Goal: Task Accomplishment & Management: Use online tool/utility

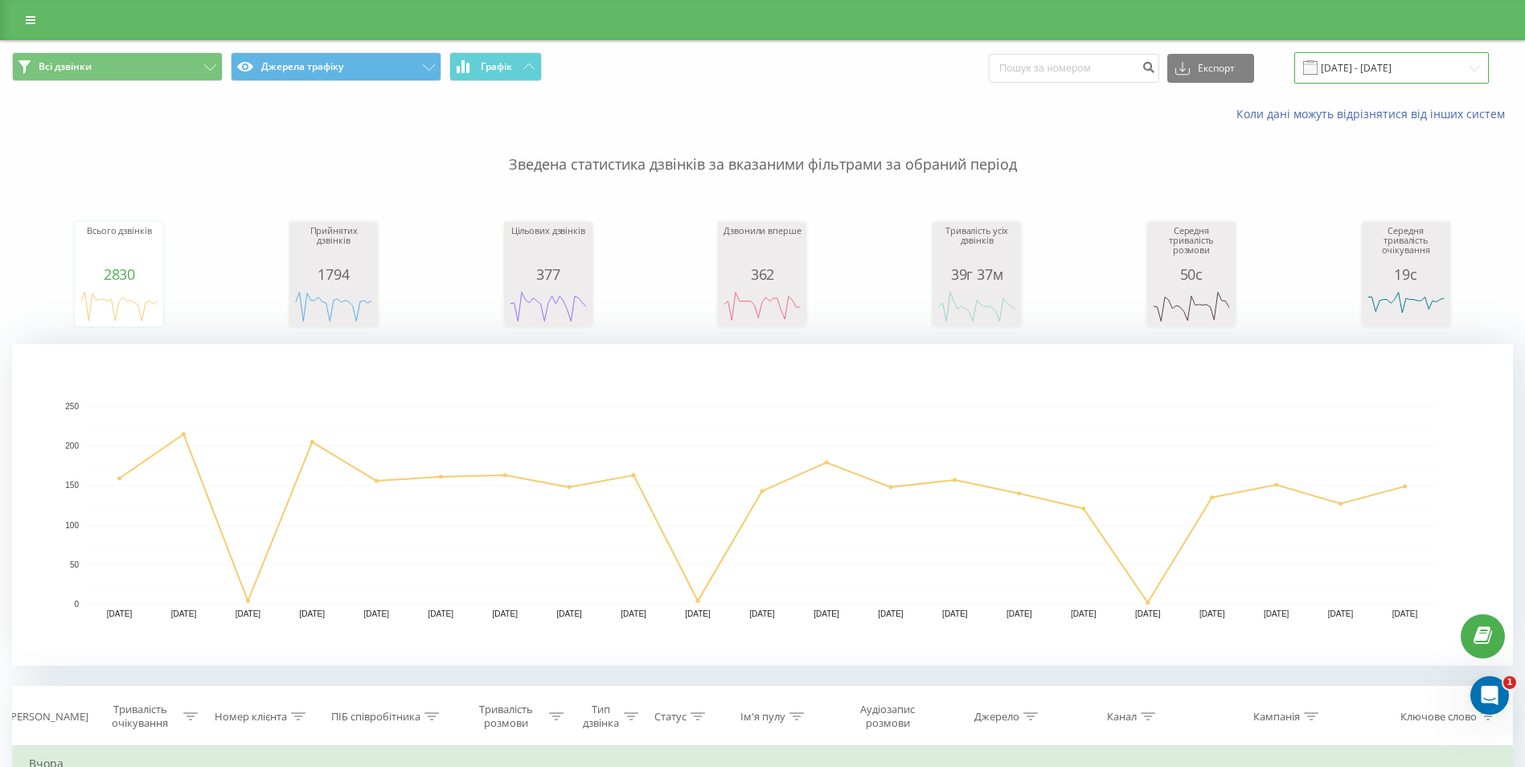
click at [1386, 61] on input "[DATE] - [DATE]" at bounding box center [1391, 67] width 195 height 31
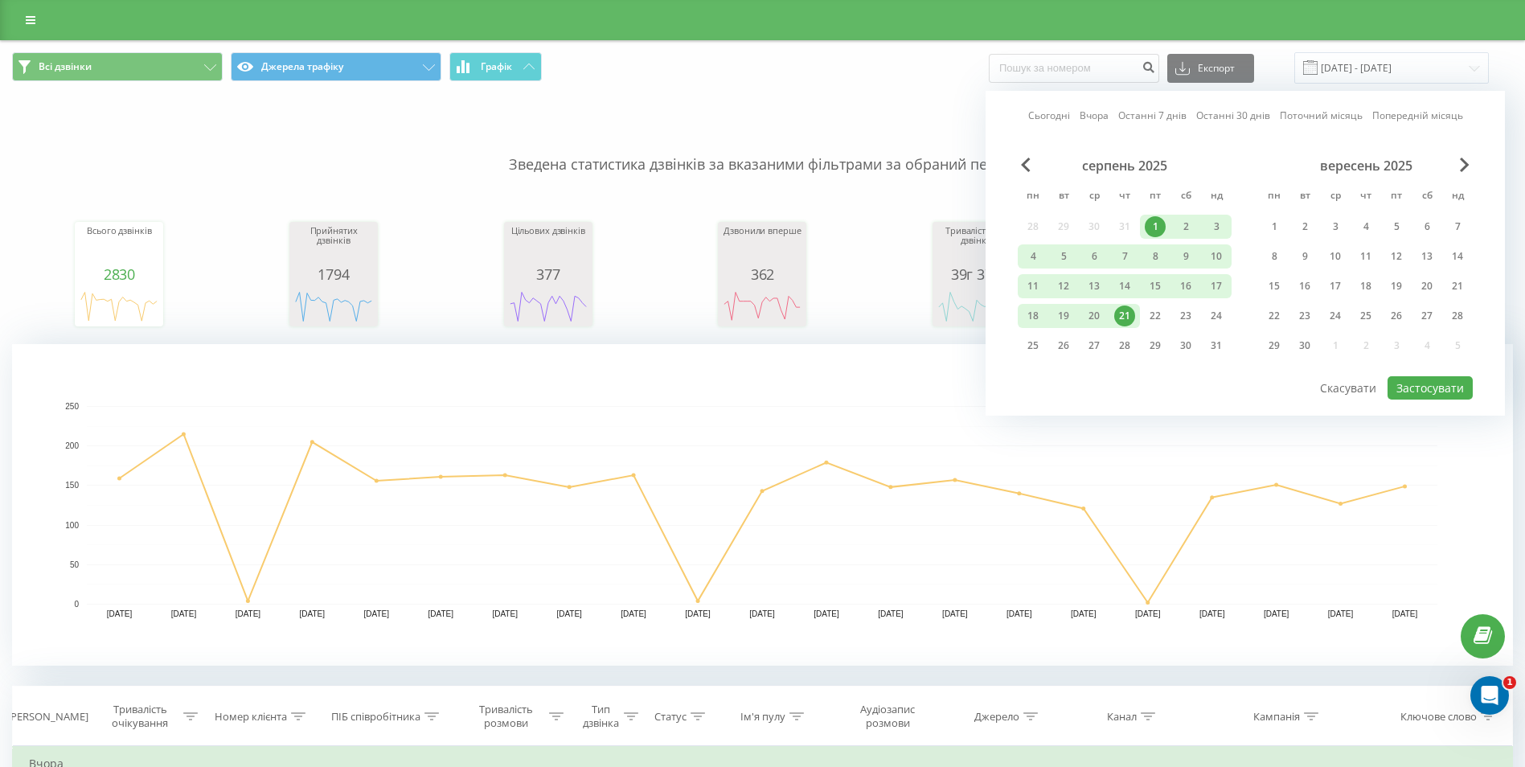
click at [1152, 219] on div "1" at bounding box center [1155, 226] width 21 height 21
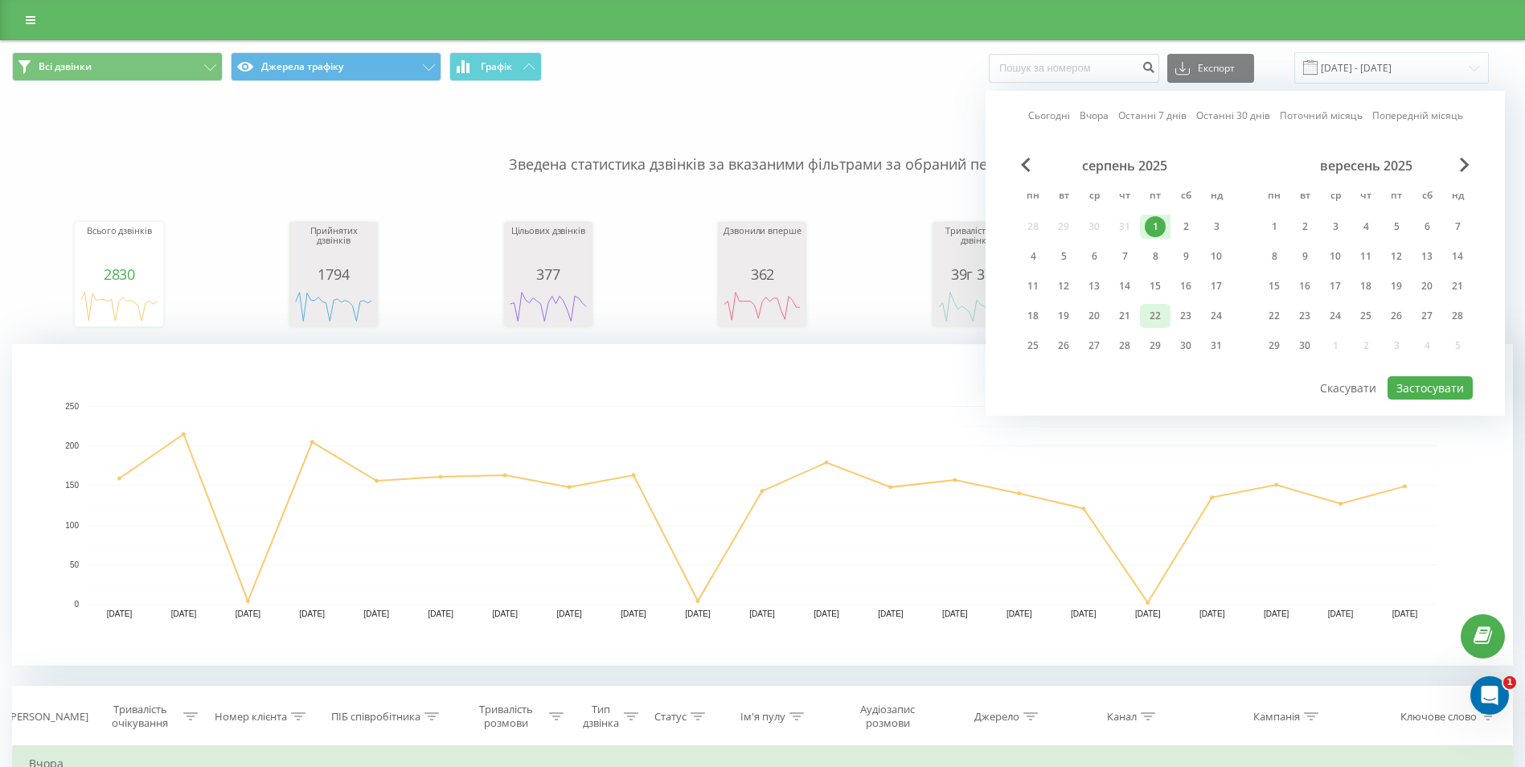
click at [1154, 314] on div "22" at bounding box center [1155, 315] width 21 height 21
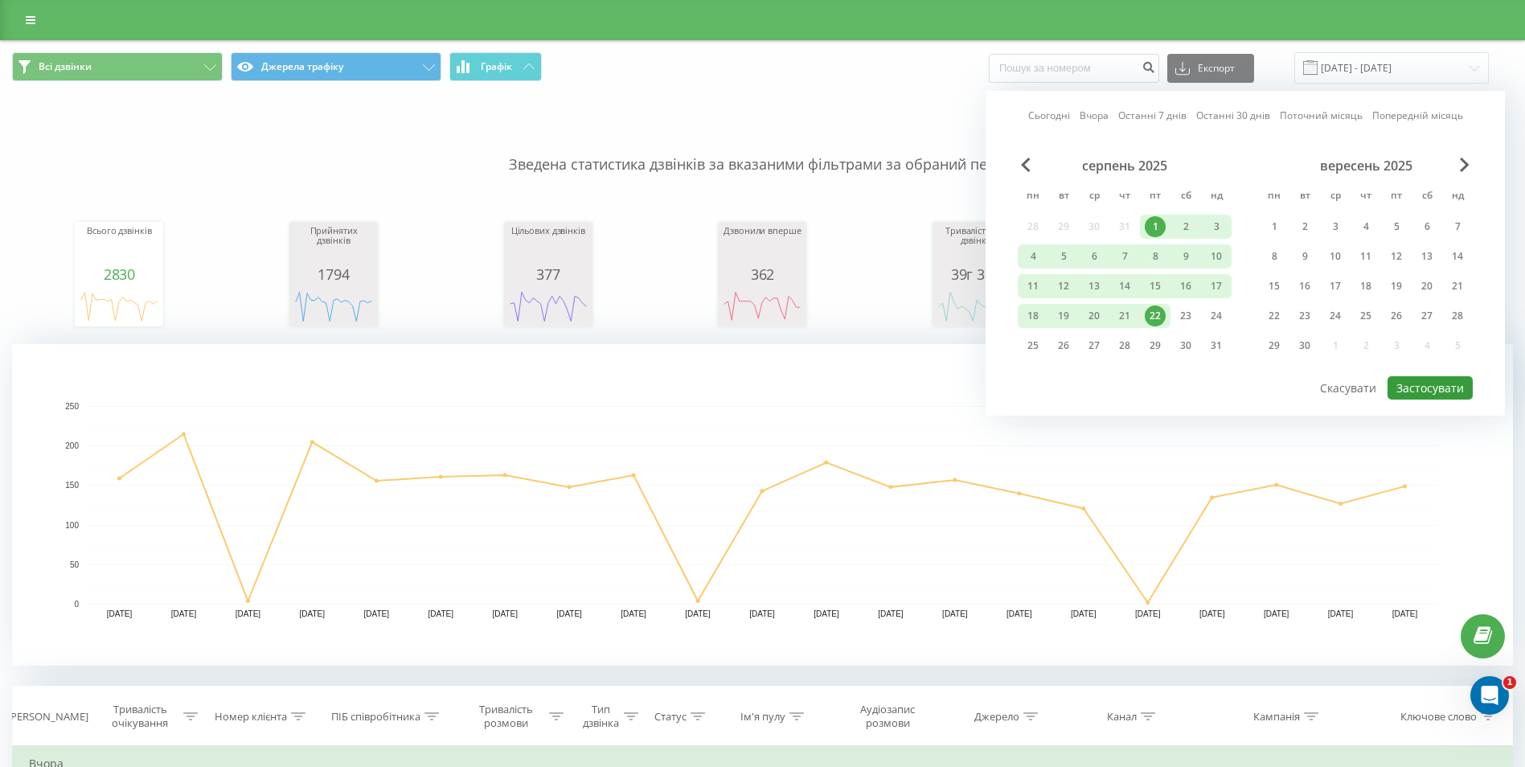
click at [1449, 391] on button "Застосувати" at bounding box center [1430, 387] width 85 height 23
type input "01.08.2025 - 22.08.2025"
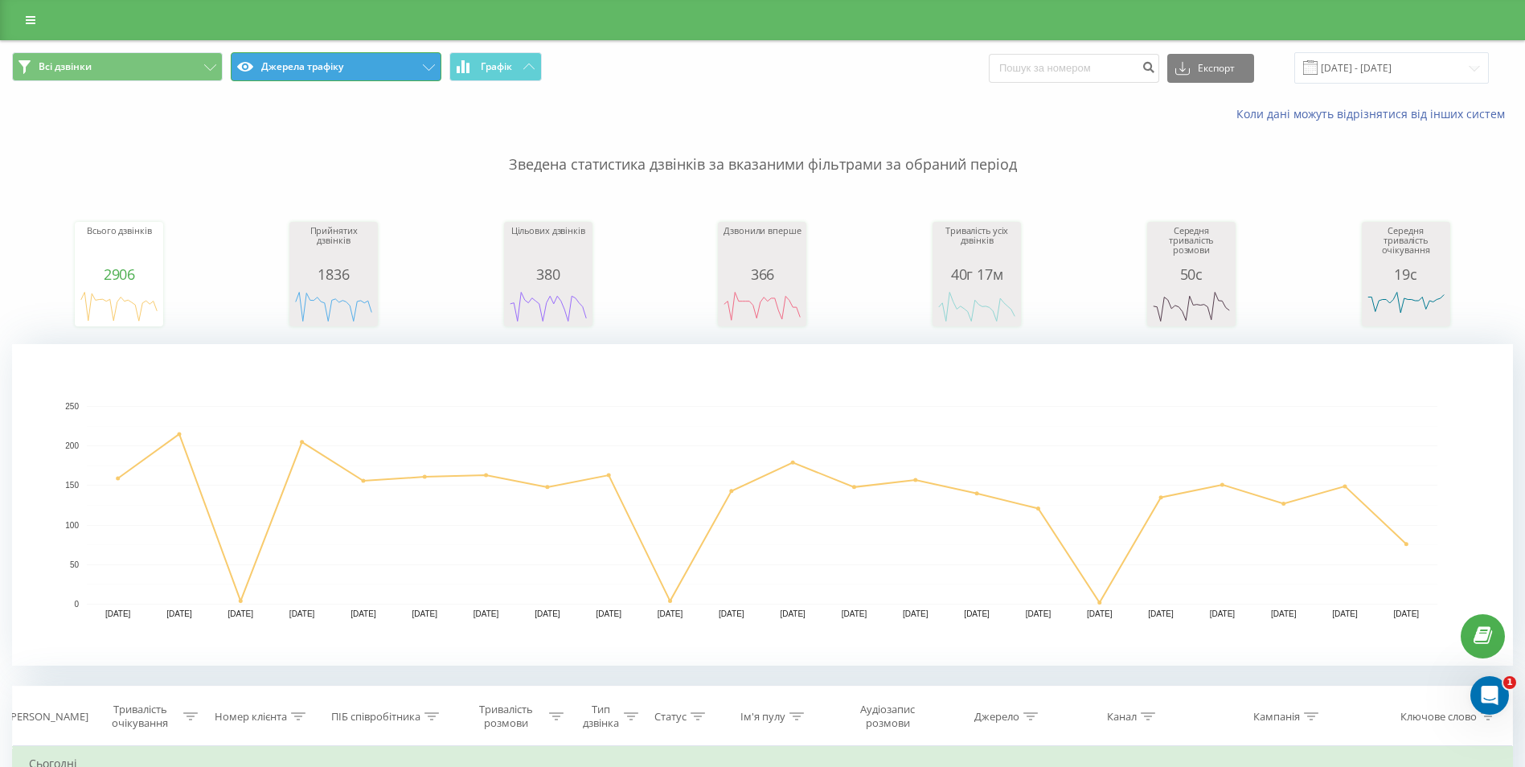
click at [418, 65] on button "Джерела трафіку" at bounding box center [336, 66] width 211 height 29
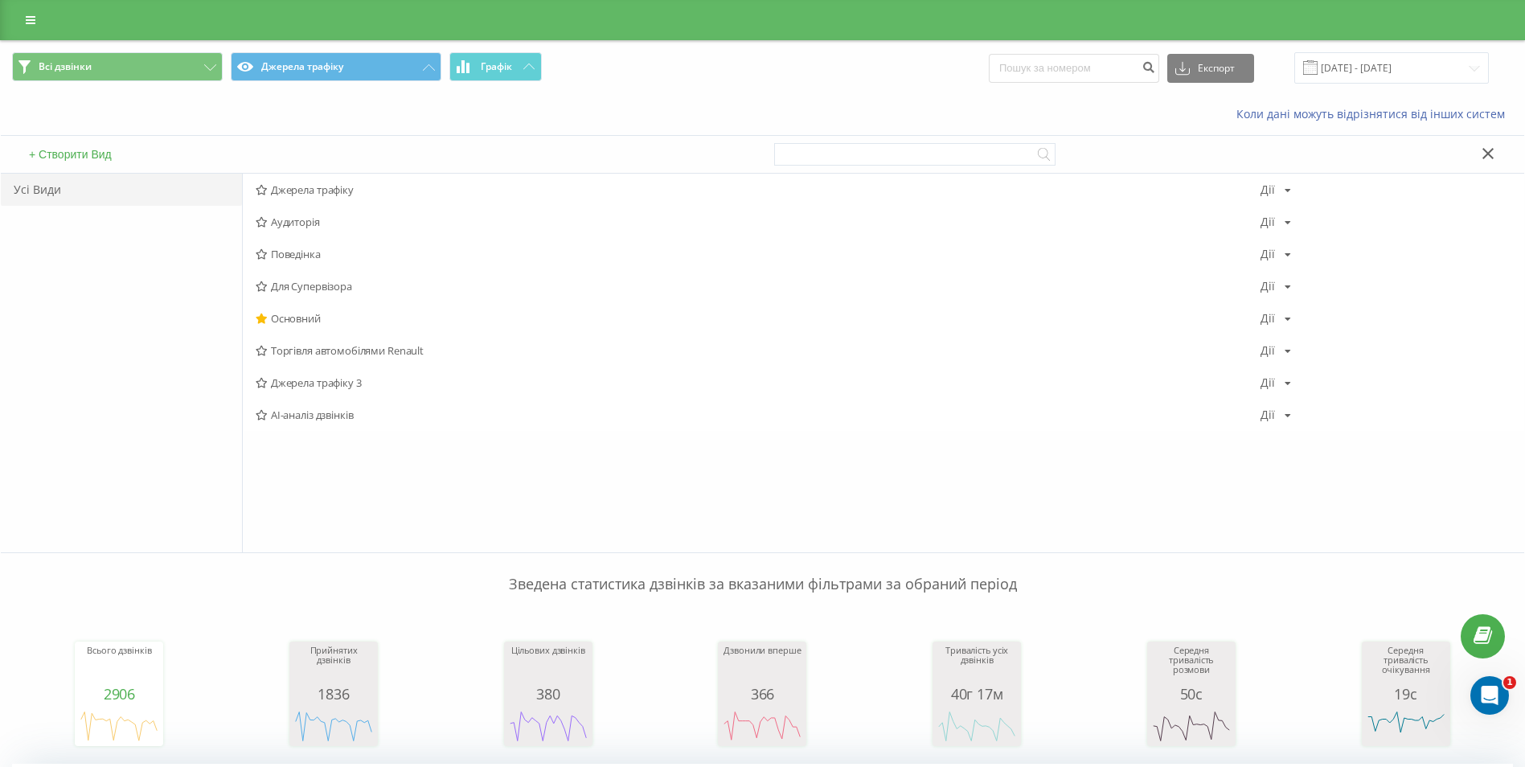
click at [347, 351] on span "Торгівля автомобілями Renault" at bounding box center [758, 350] width 1005 height 11
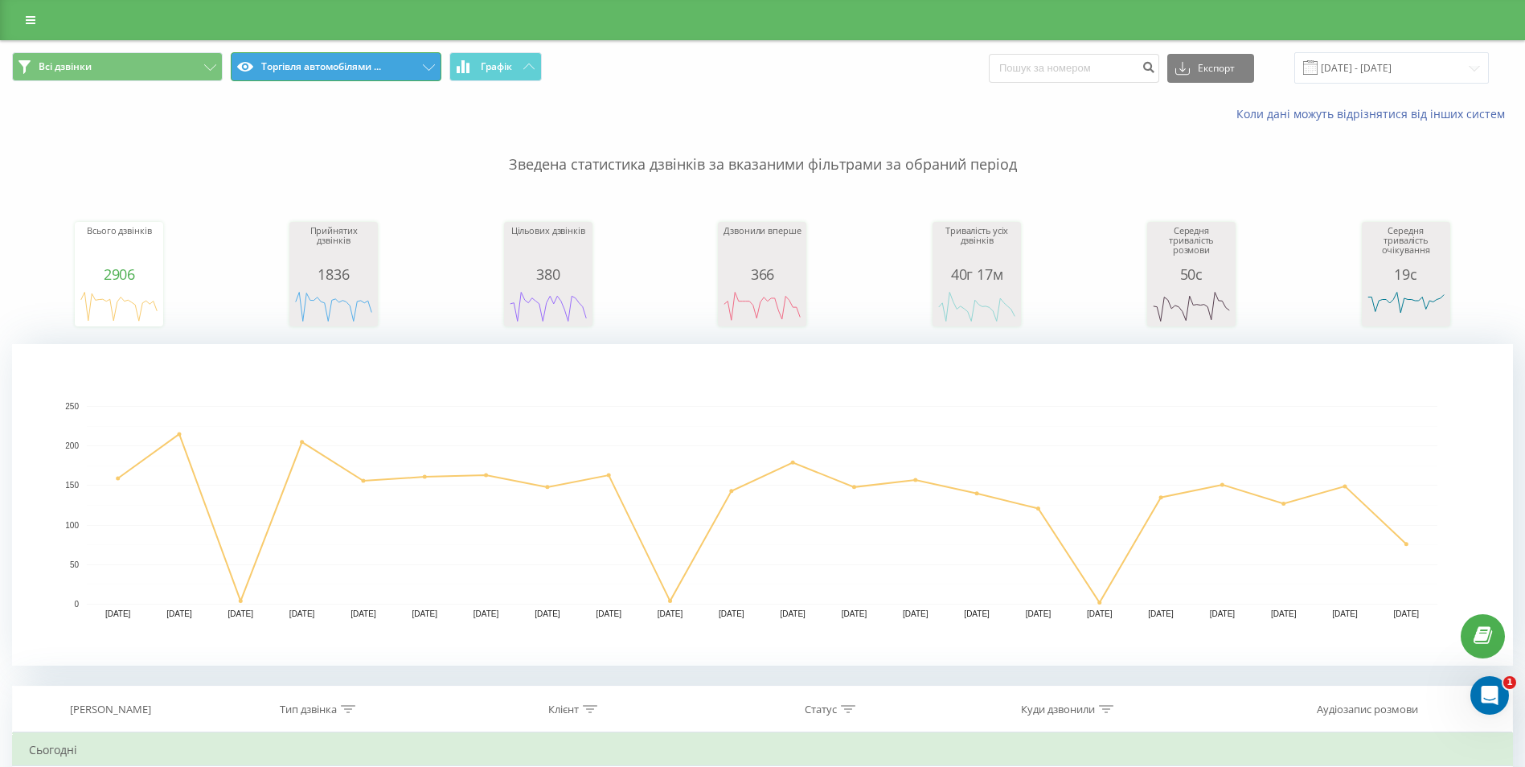
click at [427, 66] on icon at bounding box center [429, 67] width 12 height 6
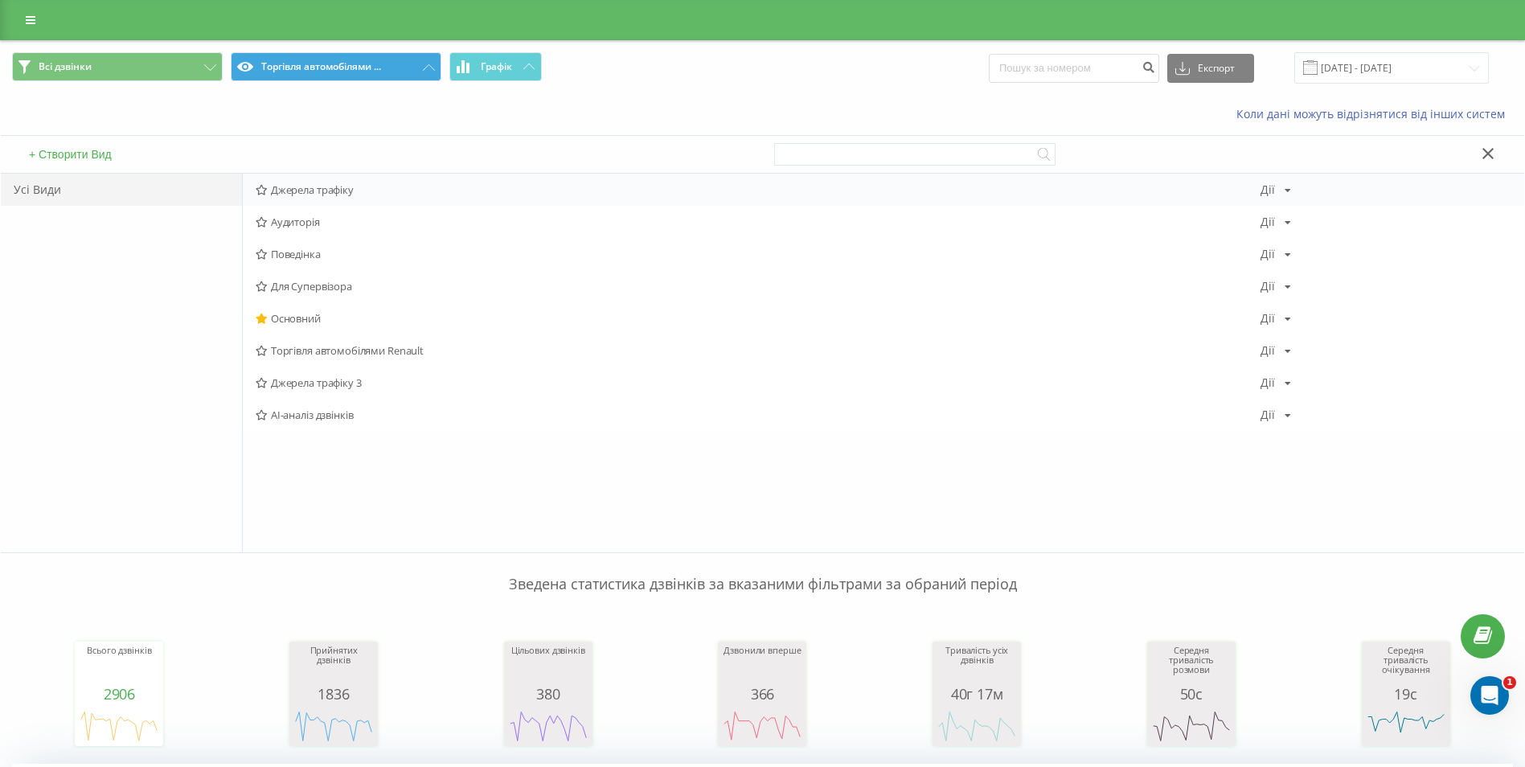
click at [306, 187] on span "Джерела трафіку" at bounding box center [758, 189] width 1005 height 11
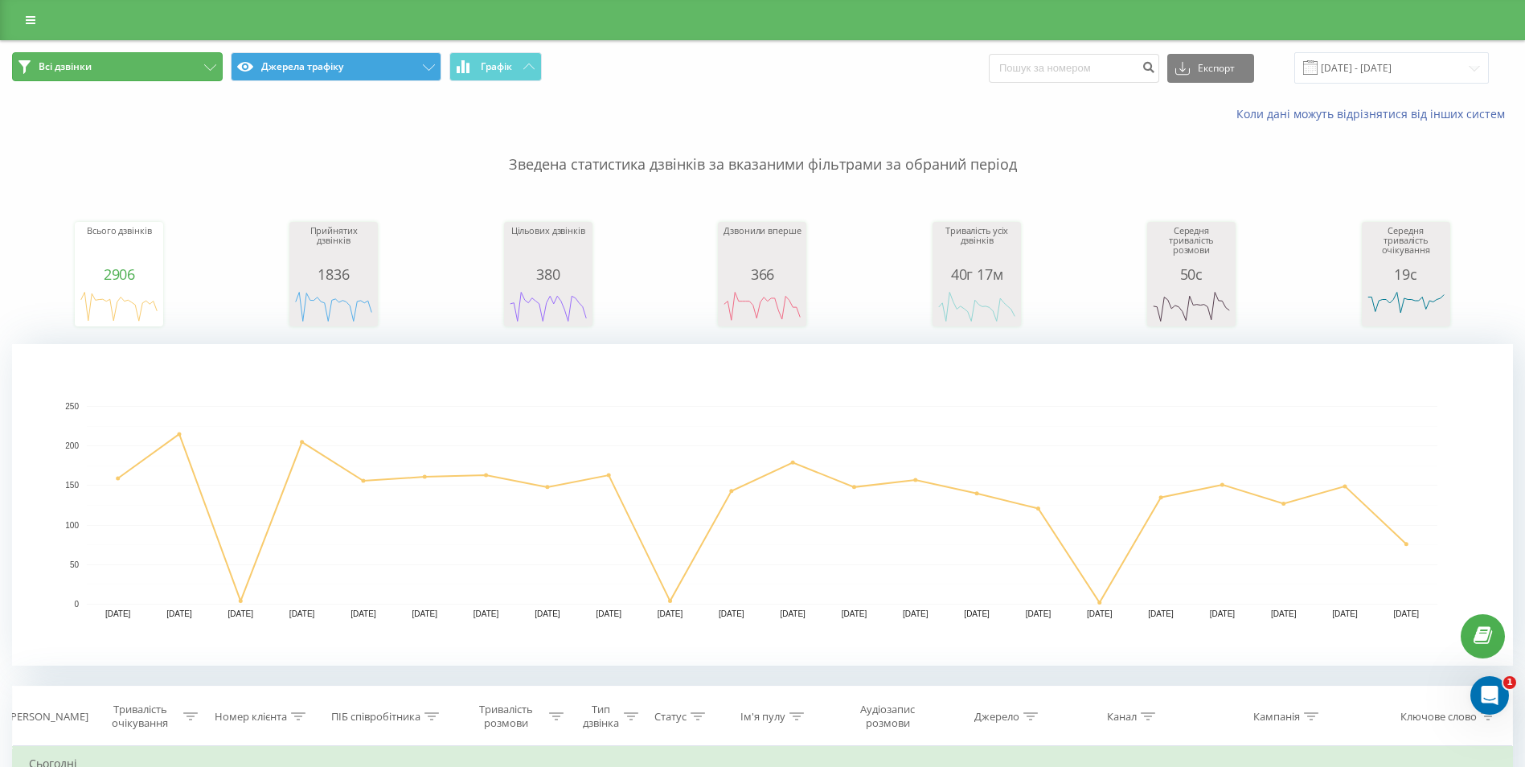
click at [212, 63] on button "Всі дзвінки" at bounding box center [117, 66] width 211 height 29
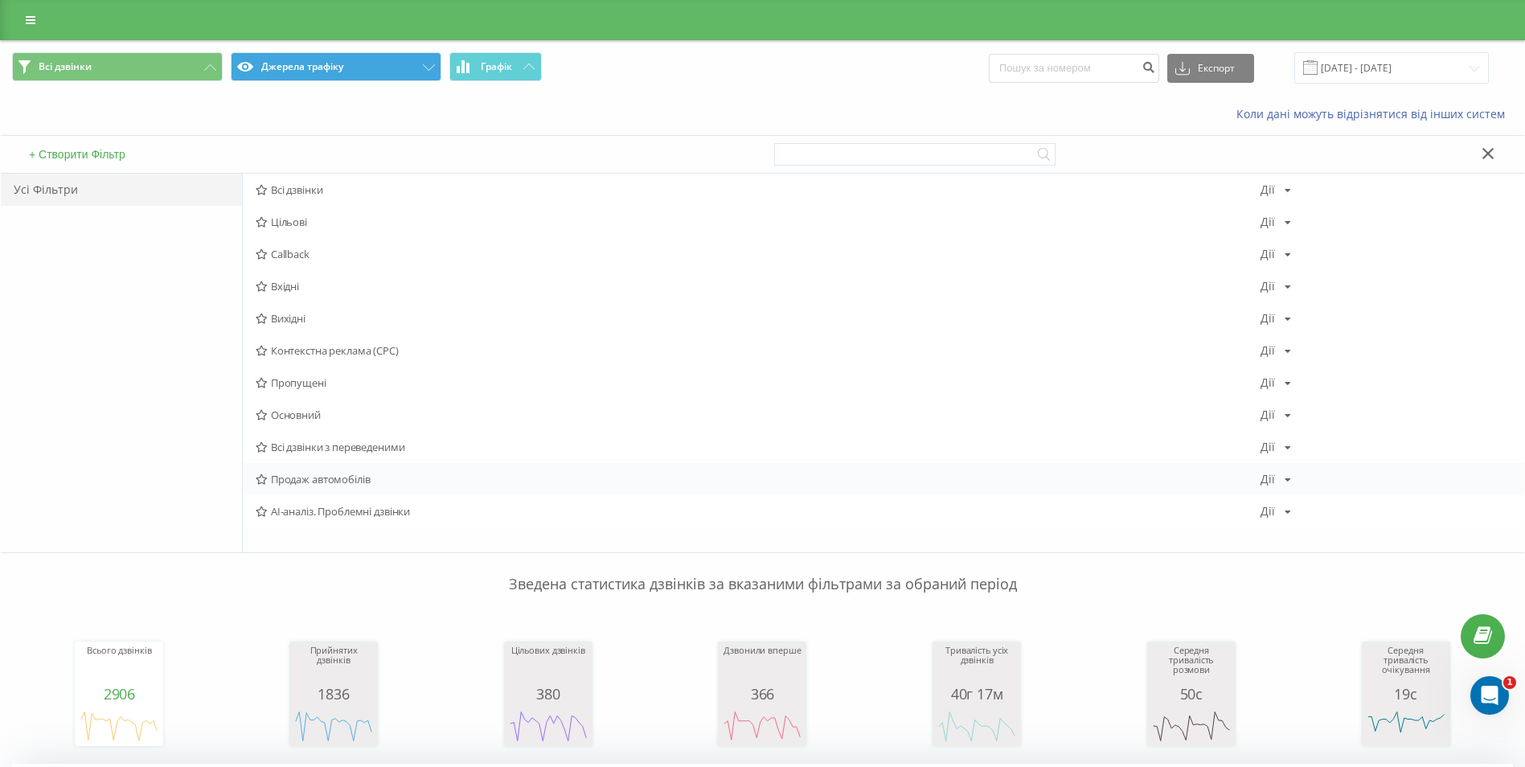
click at [337, 478] on span "Продаж автомобілів" at bounding box center [758, 479] width 1005 height 11
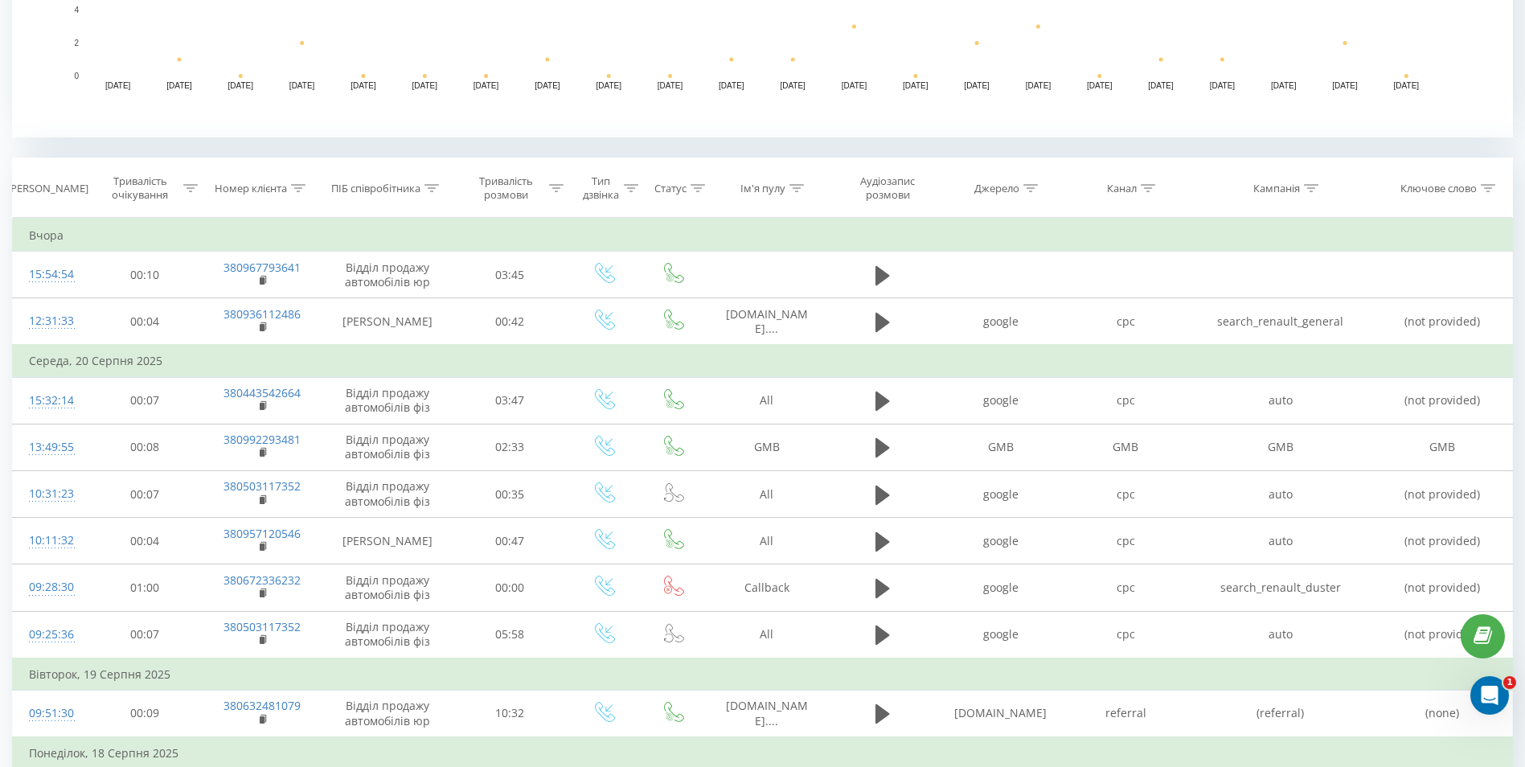
scroll to position [563, 0]
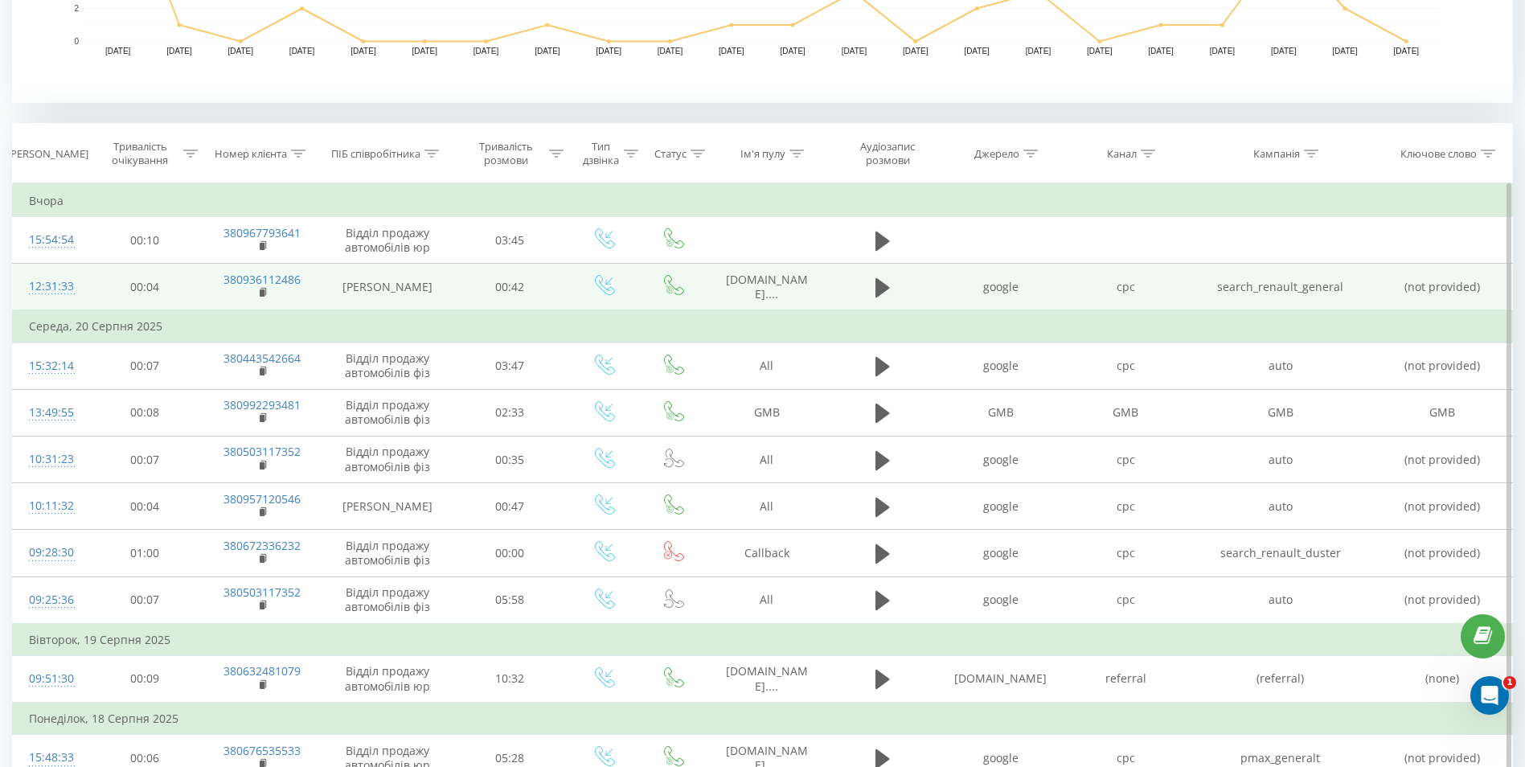
click at [30, 292] on div "12:31:33" at bounding box center [50, 286] width 42 height 31
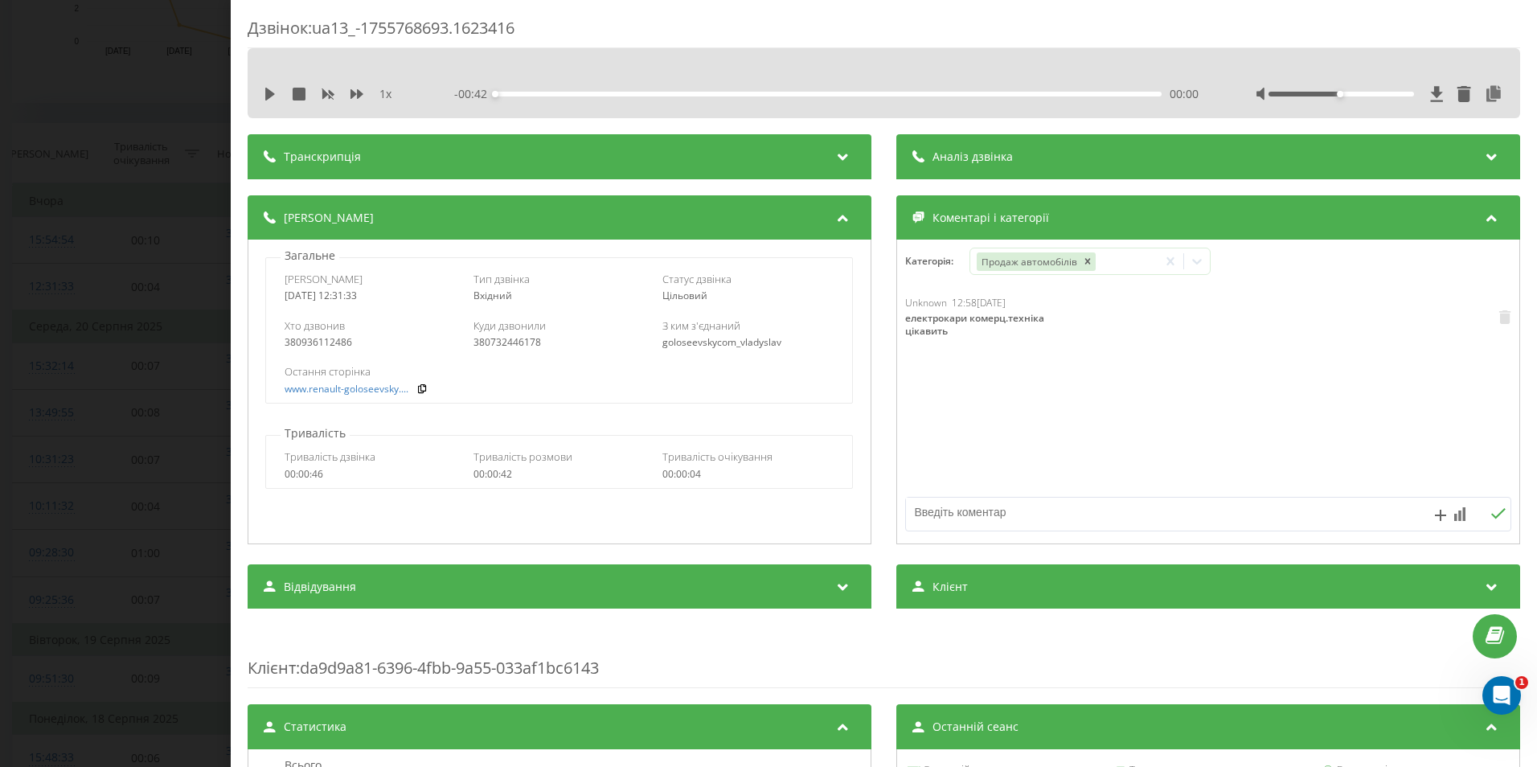
click at [47, 294] on div "Дзвінок : ua13_-1755768693.1623416 1 x - 00:42 00:00 00:00 Транскрипція Для AI-…" at bounding box center [768, 383] width 1537 height 767
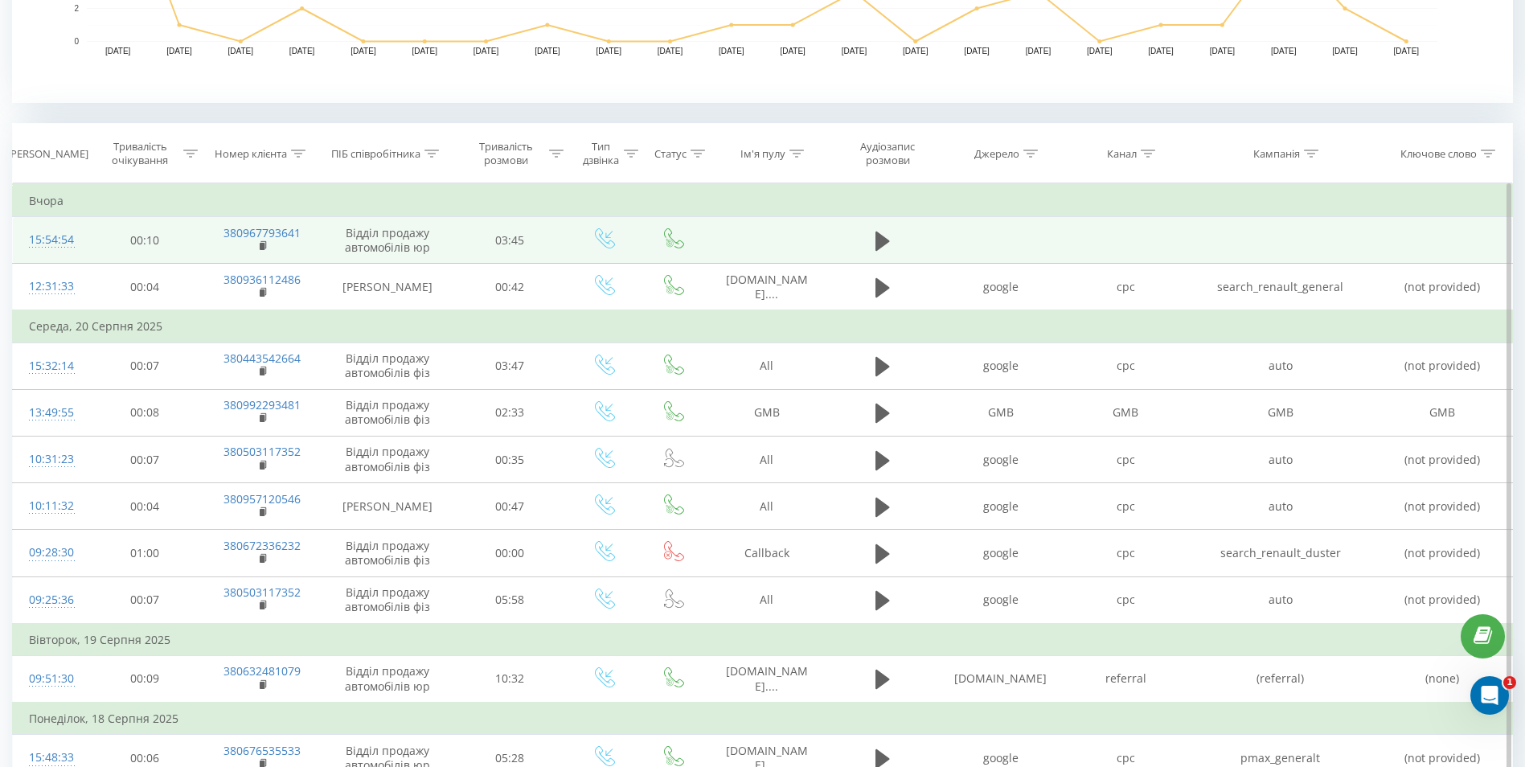
click at [45, 240] on div "15:54:54" at bounding box center [50, 239] width 42 height 31
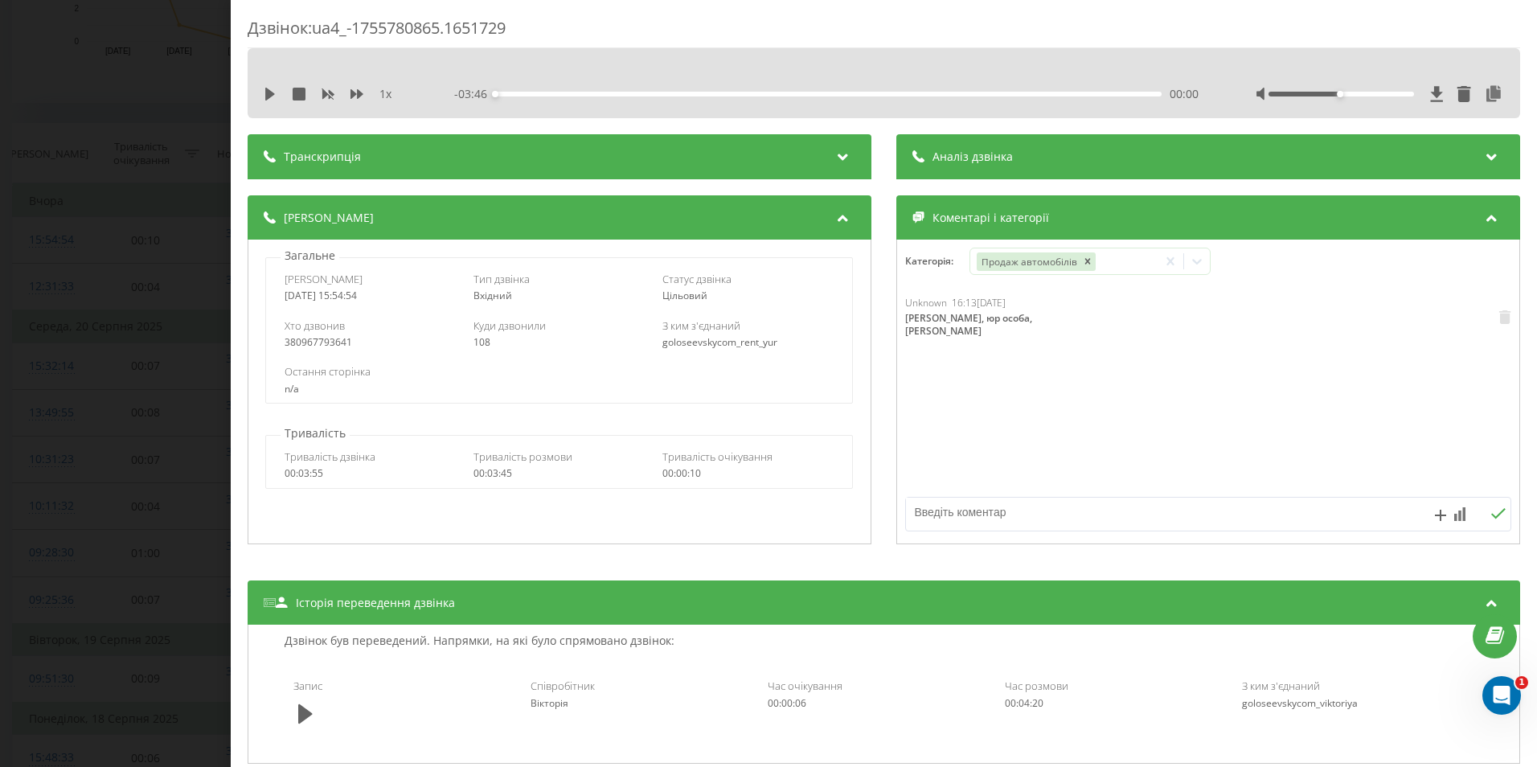
click at [45, 240] on div "Дзвінок : ua4_-1755780865.1651729 1 x - 03:46 00:00 00:00 Транскрипція Для AI-а…" at bounding box center [768, 383] width 1537 height 767
